Goal: Task Accomplishment & Management: Use online tool/utility

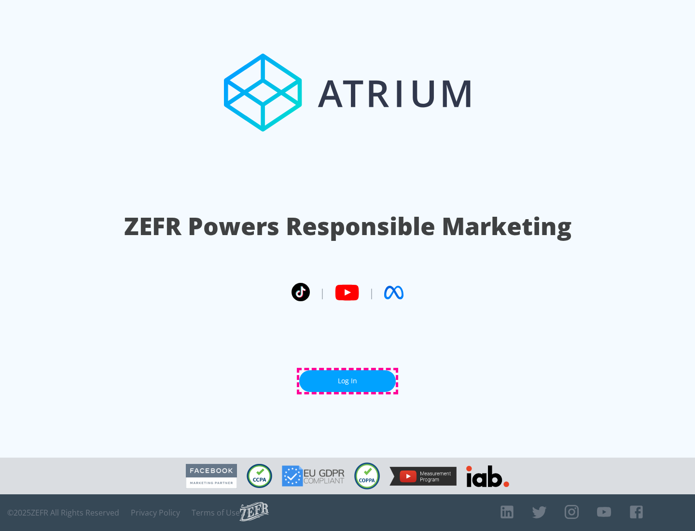
click at [347, 381] on link "Log In" at bounding box center [347, 381] width 97 height 22
